Goal: Task Accomplishment & Management: Manage account settings

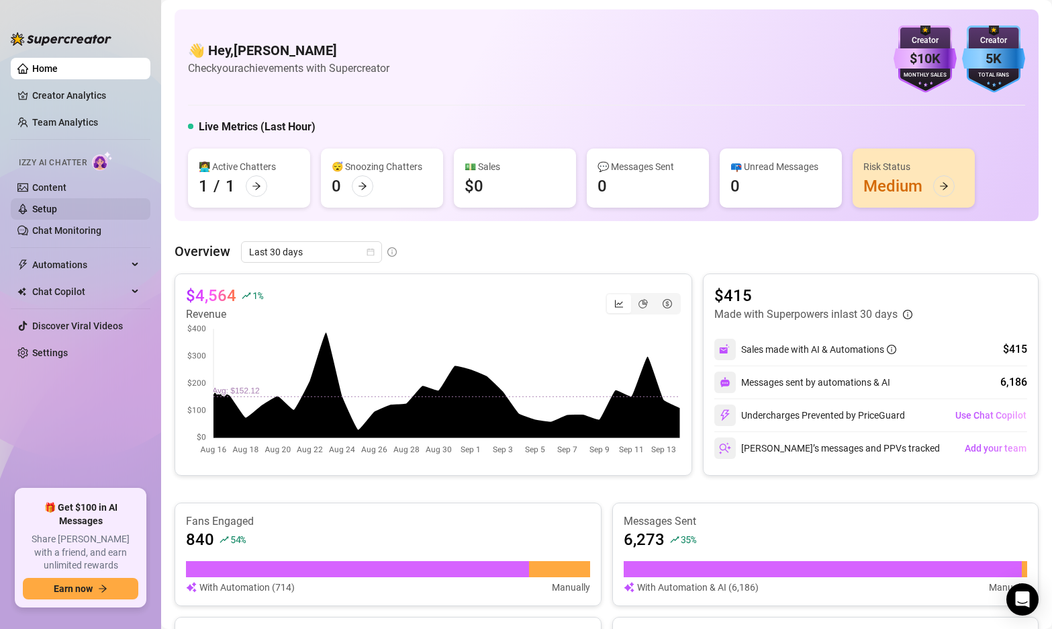
click at [51, 211] on link "Setup" at bounding box center [44, 208] width 25 height 11
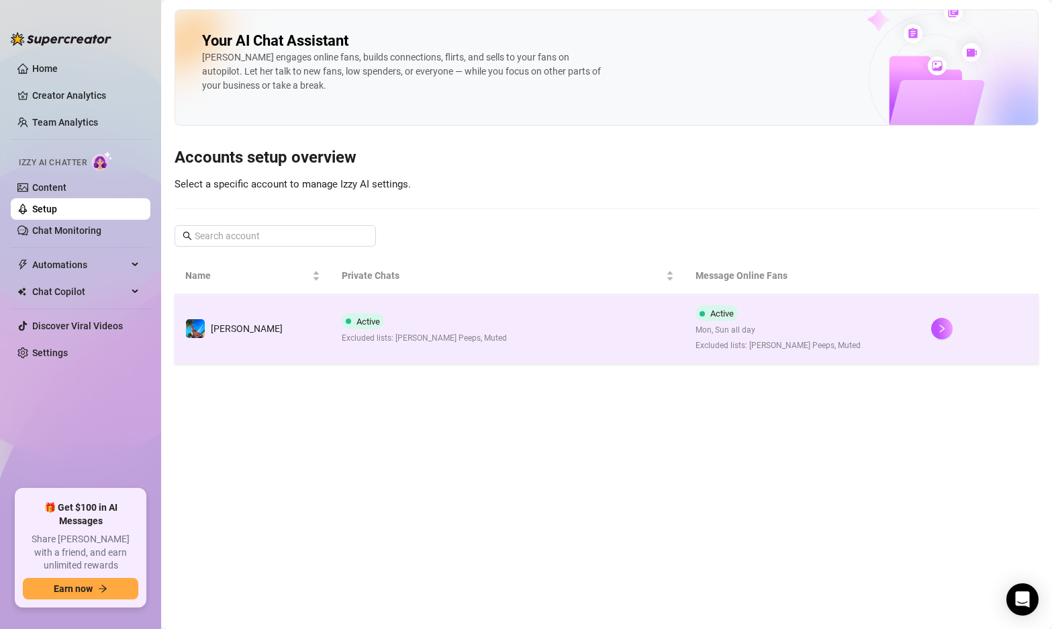
click at [534, 320] on td "Active Excluded lists: [PERSON_NAME] Peeps, Muted" at bounding box center [508, 328] width 354 height 69
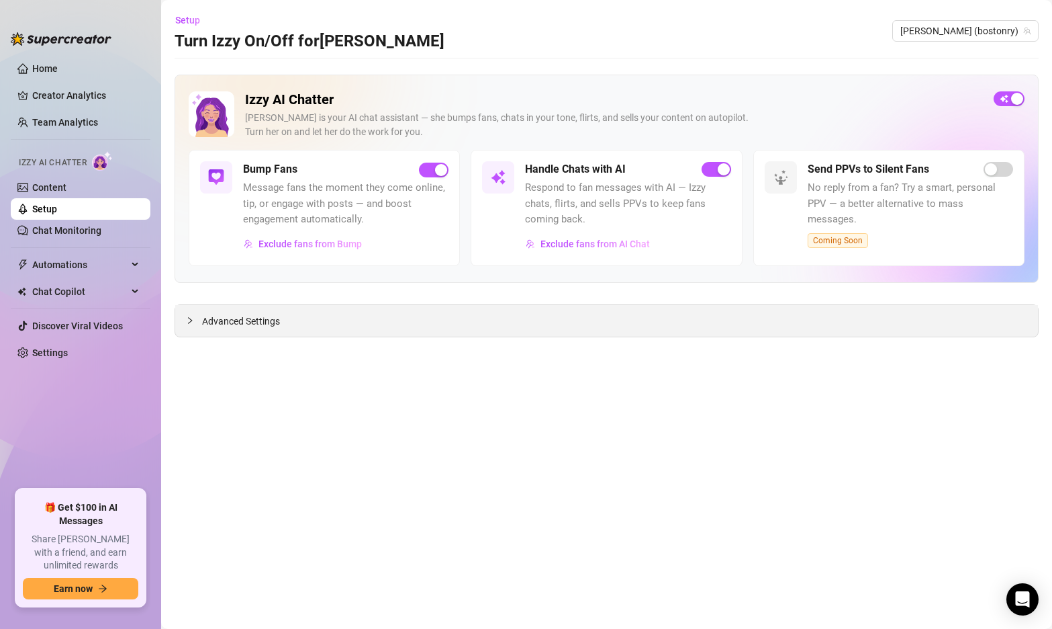
click at [249, 326] on span "Advanced Settings" at bounding box center [241, 321] width 78 height 15
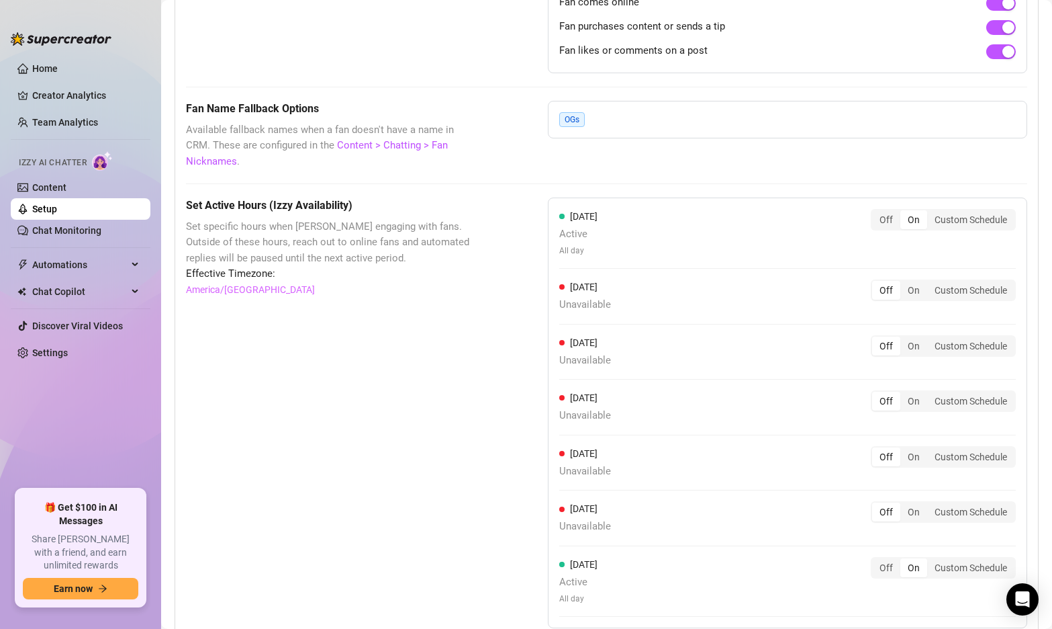
scroll to position [1074, 0]
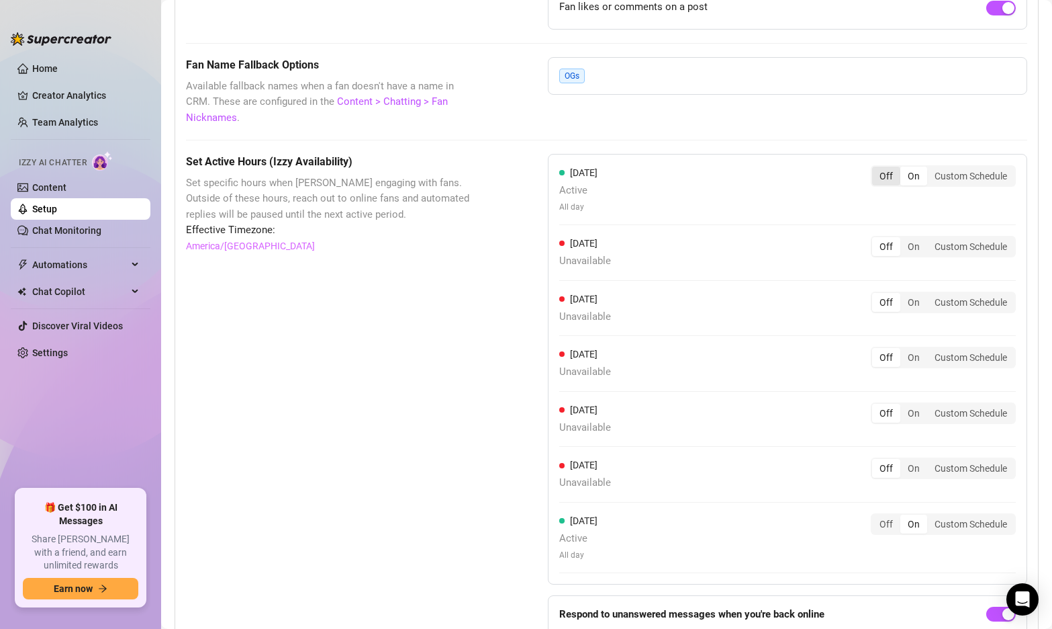
click at [891, 167] on div "Off" at bounding box center [886, 176] width 28 height 19
click at [876, 169] on input "Off" at bounding box center [876, 169] width 0 height 0
